Goal: Task Accomplishment & Management: Manage account settings

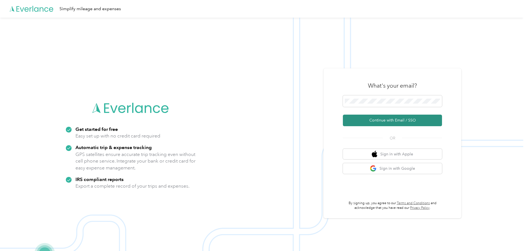
click at [400, 119] on button "Continue with Email / SSO" at bounding box center [392, 120] width 99 height 12
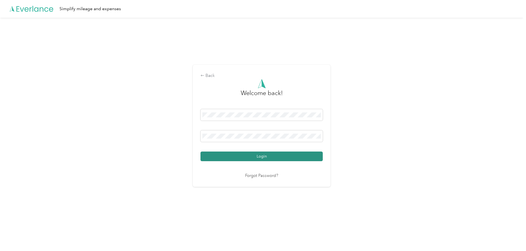
click at [256, 155] on button "Login" at bounding box center [261, 156] width 122 height 10
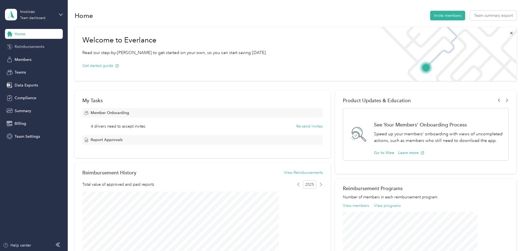
click at [32, 48] on span "Reimbursements" at bounding box center [30, 47] width 30 height 6
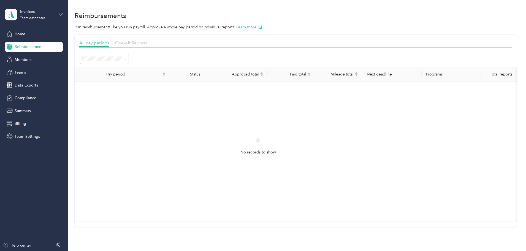
click at [147, 42] on span "One-off Reports" at bounding box center [131, 42] width 32 height 5
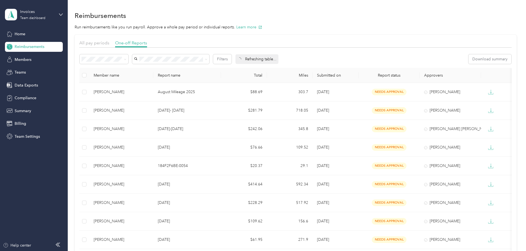
drag, startPoint x: 146, startPoint y: 89, endPoint x: 168, endPoint y: 72, distance: 27.1
click at [146, 88] on div "Needs payment" at bounding box center [140, 89] width 41 height 6
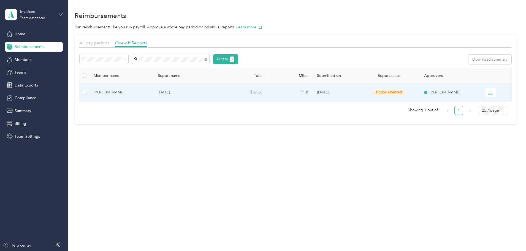
click at [143, 94] on div "[PERSON_NAME]" at bounding box center [121, 92] width 55 height 6
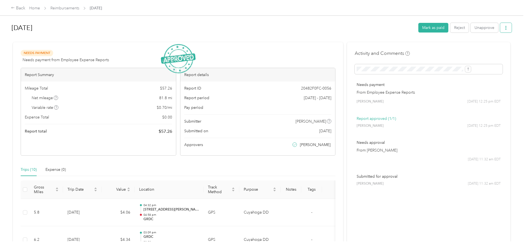
click at [504, 27] on icon "button" at bounding box center [506, 28] width 4 height 4
click at [444, 49] on span "Download" at bounding box center [445, 48] width 18 height 6
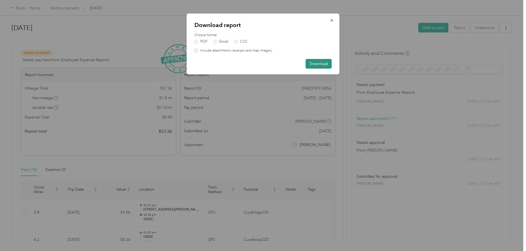
click at [321, 62] on button "Download" at bounding box center [318, 64] width 26 height 10
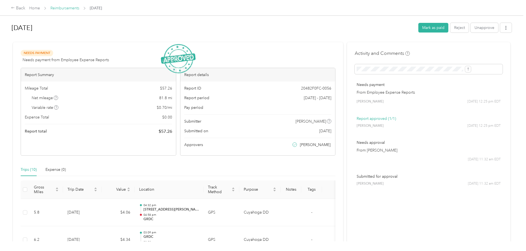
click at [79, 7] on link "Reimbursements" at bounding box center [64, 8] width 29 height 5
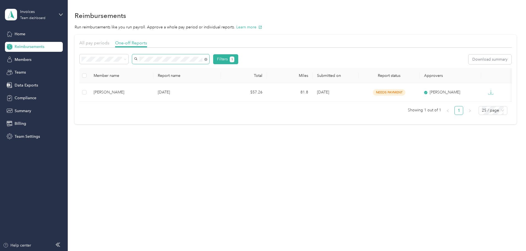
click at [166, 63] on div "Filters 1" at bounding box center [159, 59] width 159 height 10
click at [187, 66] on li "[PERSON_NAME]" at bounding box center [207, 69] width 77 height 10
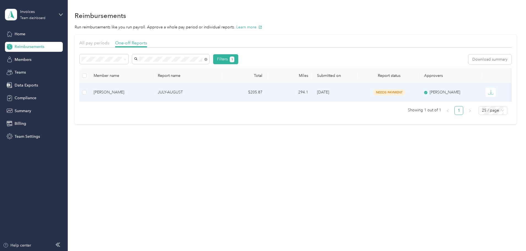
click at [153, 88] on td "[PERSON_NAME]" at bounding box center [121, 92] width 64 height 18
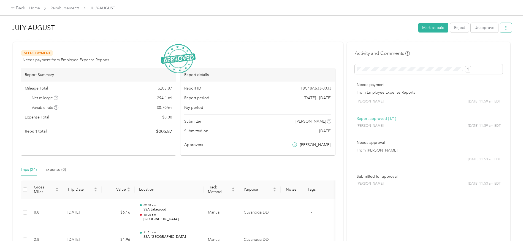
click at [500, 28] on button "button" at bounding box center [506, 28] width 12 height 10
click at [444, 48] on span "Download" at bounding box center [445, 48] width 18 height 6
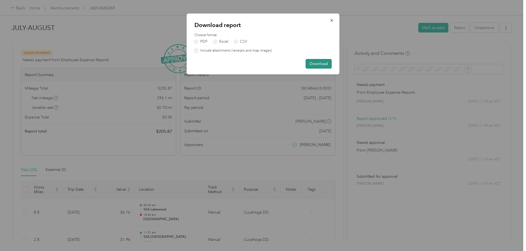
click at [316, 60] on button "Download" at bounding box center [318, 64] width 26 height 10
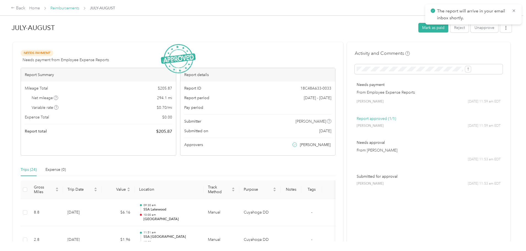
click at [79, 7] on link "Reimbursements" at bounding box center [64, 8] width 29 height 5
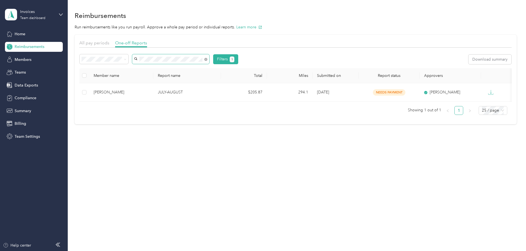
drag, startPoint x: 242, startPoint y: 59, endPoint x: 239, endPoint y: 59, distance: 3.0
click at [206, 59] on icon at bounding box center [205, 59] width 1 height 1
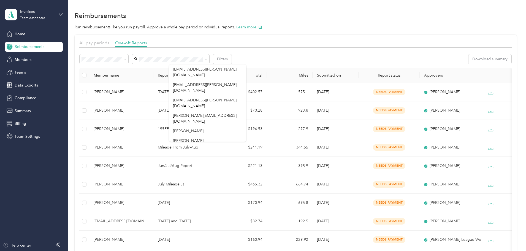
click at [135, 80] on li "Needs approval" at bounding box center [140, 77] width 49 height 10
